Goal: Unclear

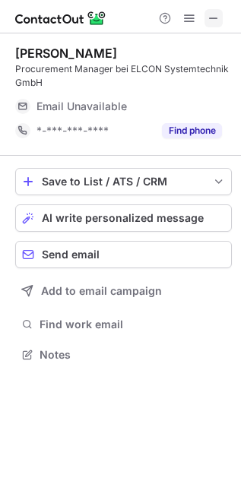
scroll to position [344, 241]
click at [215, 24] on span at bounding box center [214, 18] width 12 height 12
click at [217, 22] on span at bounding box center [214, 18] width 12 height 12
